Goal: Transaction & Acquisition: Purchase product/service

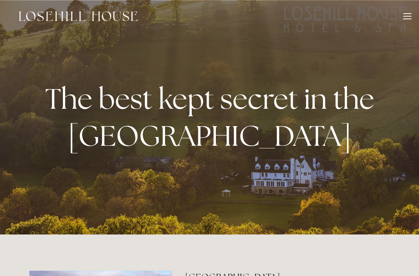
click at [411, 14] on div at bounding box center [407, 17] width 8 height 8
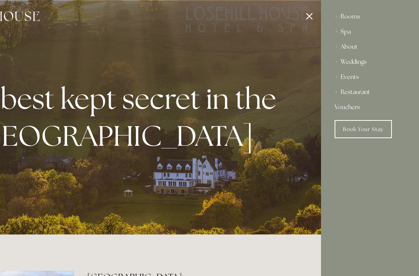
click at [353, 17] on div "Rooms" at bounding box center [370, 16] width 71 height 15
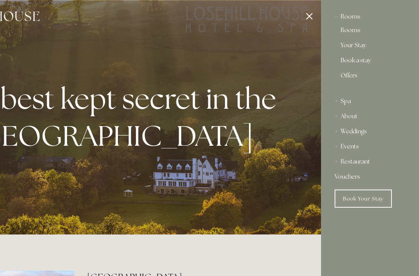
click at [356, 76] on link "Offers" at bounding box center [370, 78] width 59 height 12
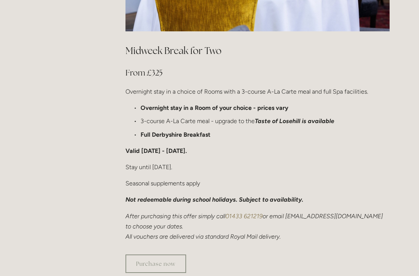
scroll to position [466, 0]
click at [356, 150] on div "Midweek Break for Two From £325 Overnight stay in a choice of Rooms with a 3-co…" at bounding box center [258, 142] width 264 height 197
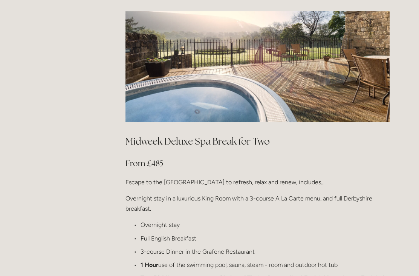
scroll to position [777, 0]
click at [357, 233] on p "Full English Breakfast" at bounding box center [265, 238] width 249 height 10
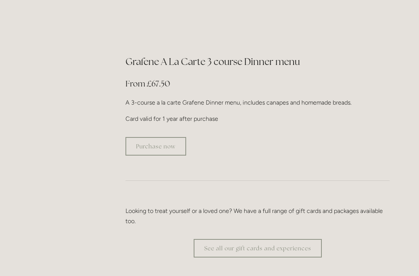
scroll to position [1373, 0]
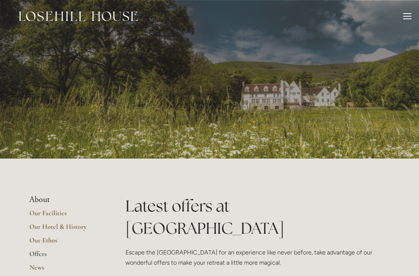
scroll to position [1411, 0]
